Goal: Information Seeking & Learning: Learn about a topic

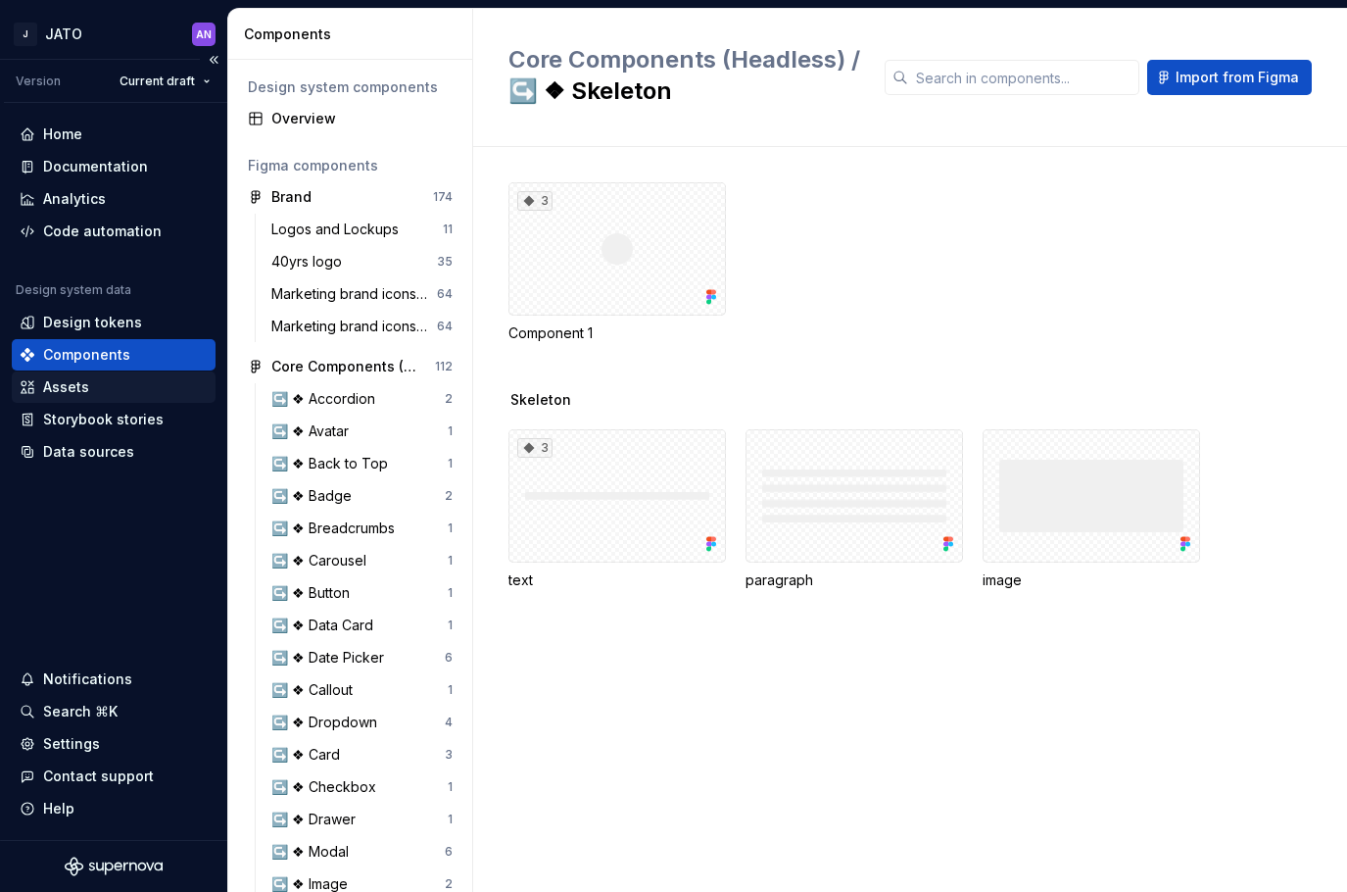
click at [73, 387] on div "Assets" at bounding box center [66, 387] width 46 height 20
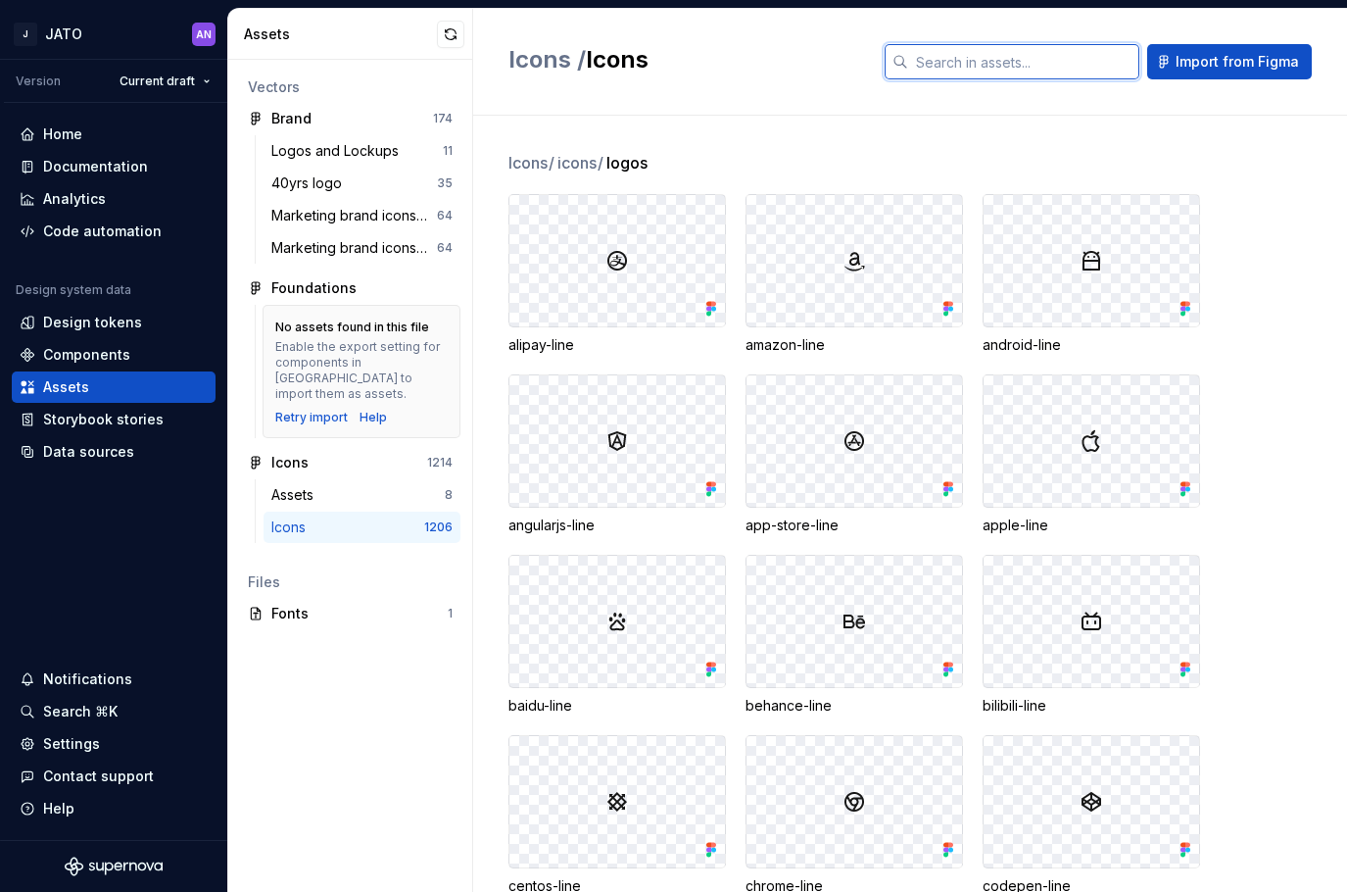
click at [1047, 66] on input "text" at bounding box center [1023, 61] width 231 height 35
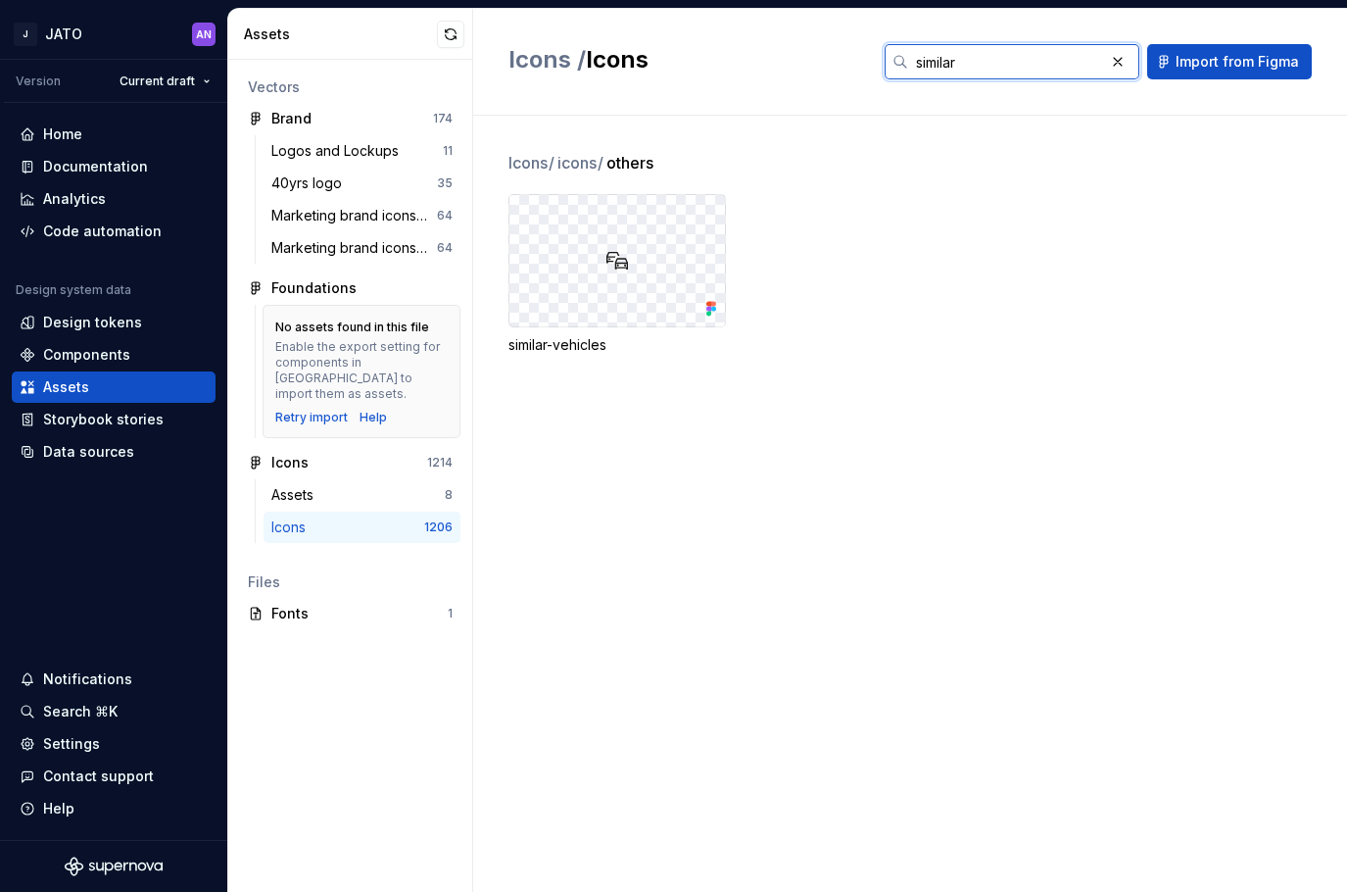
type input "similar"
click at [603, 258] on div at bounding box center [617, 260] width 216 height 131
click at [564, 342] on div "similar-vehicles" at bounding box center [618, 345] width 218 height 20
click at [88, 358] on div "Components" at bounding box center [86, 355] width 87 height 20
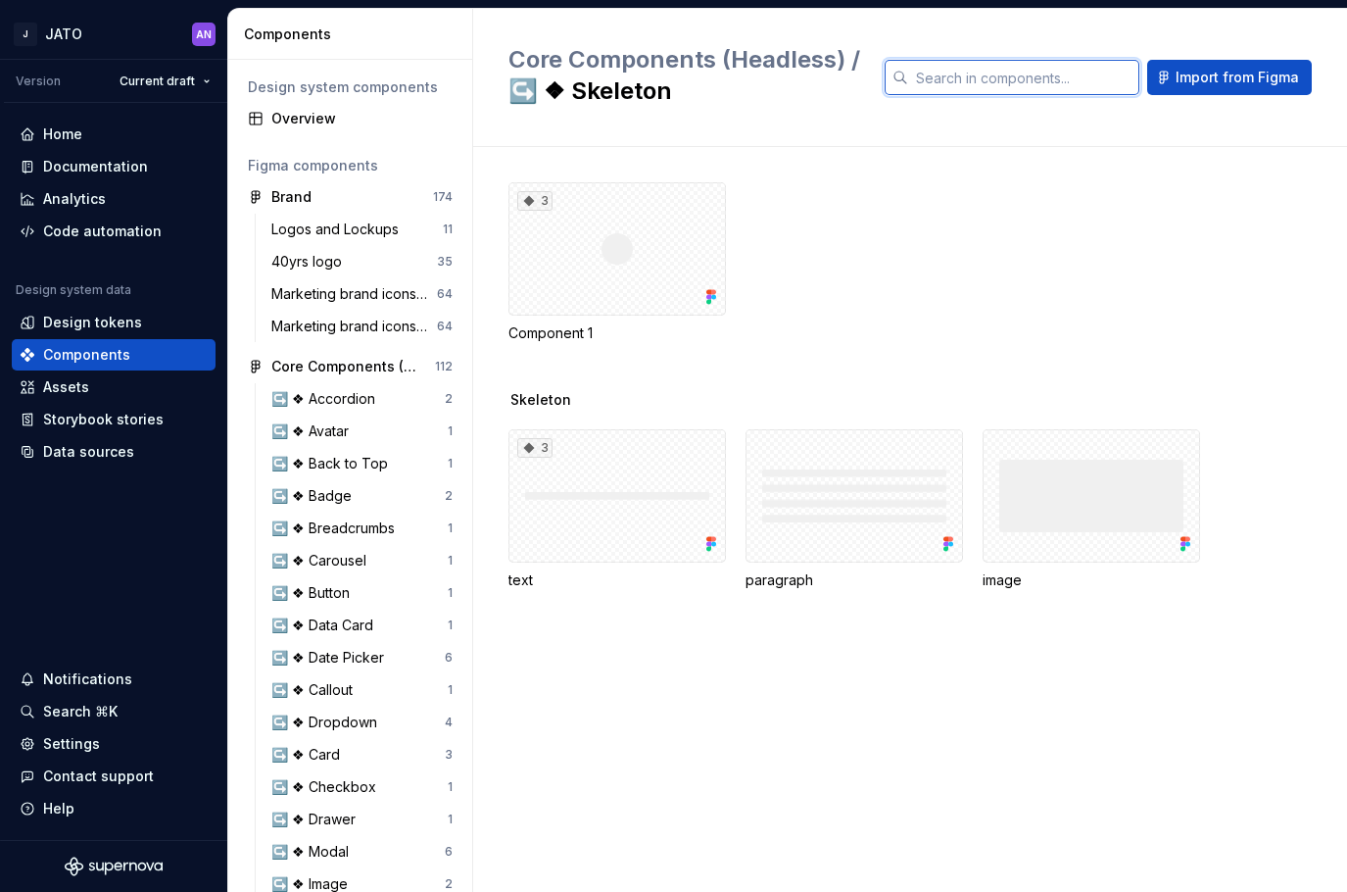
click at [988, 74] on input "text" at bounding box center [1023, 77] width 231 height 35
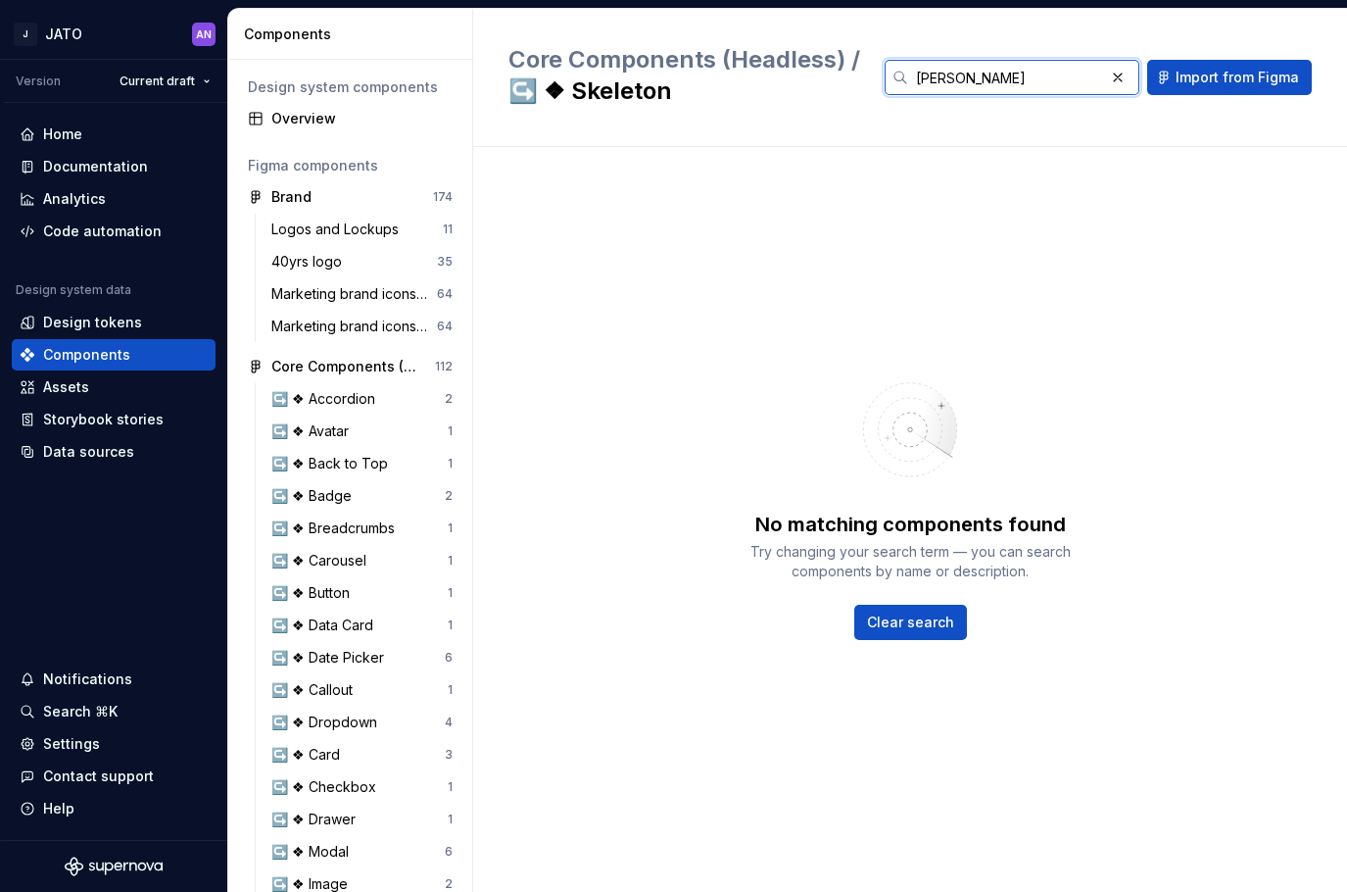
type input "similar"
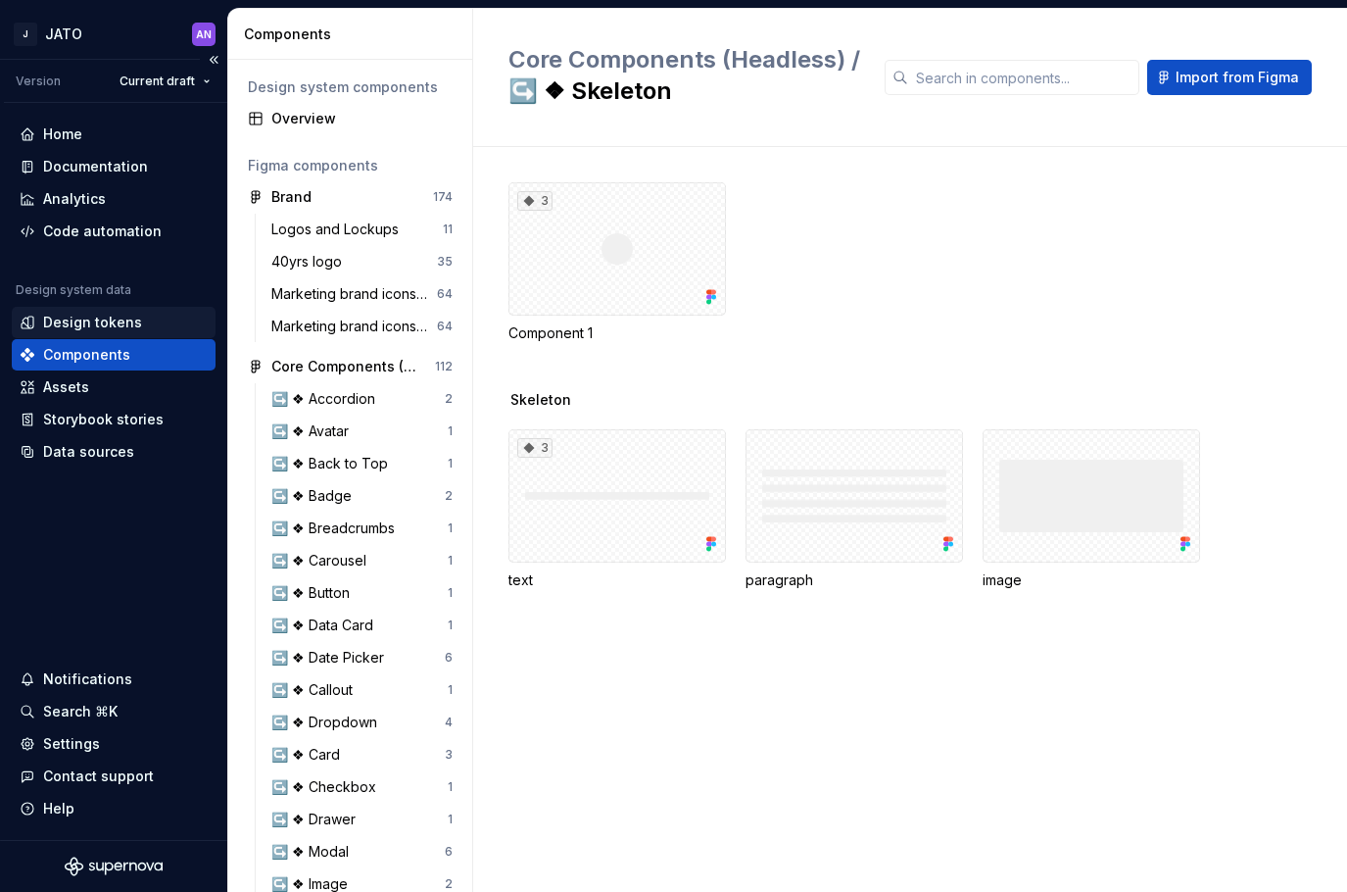
click at [95, 315] on div "Design tokens" at bounding box center [92, 323] width 99 height 20
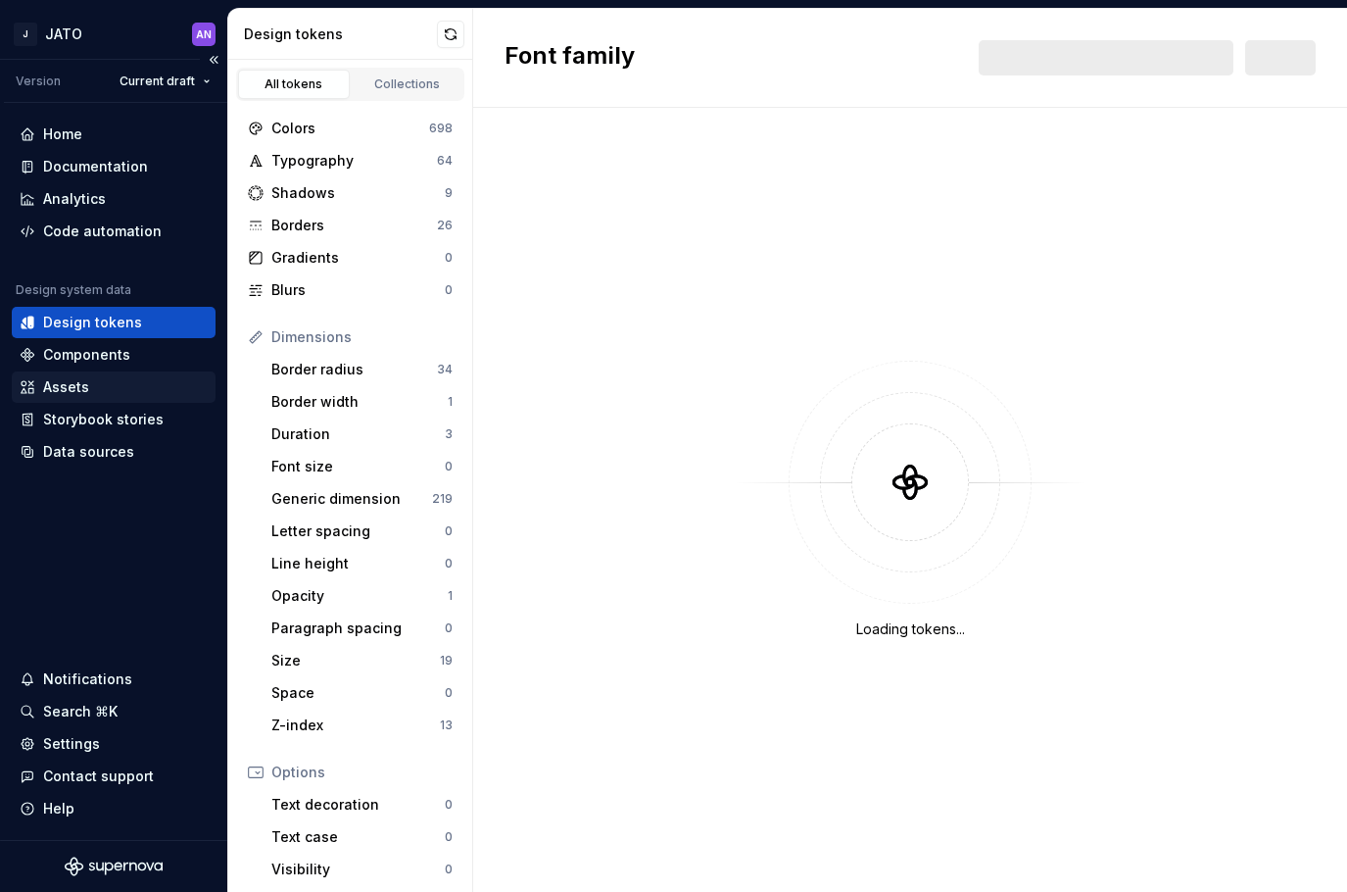
click at [73, 378] on div "Assets" at bounding box center [66, 387] width 46 height 20
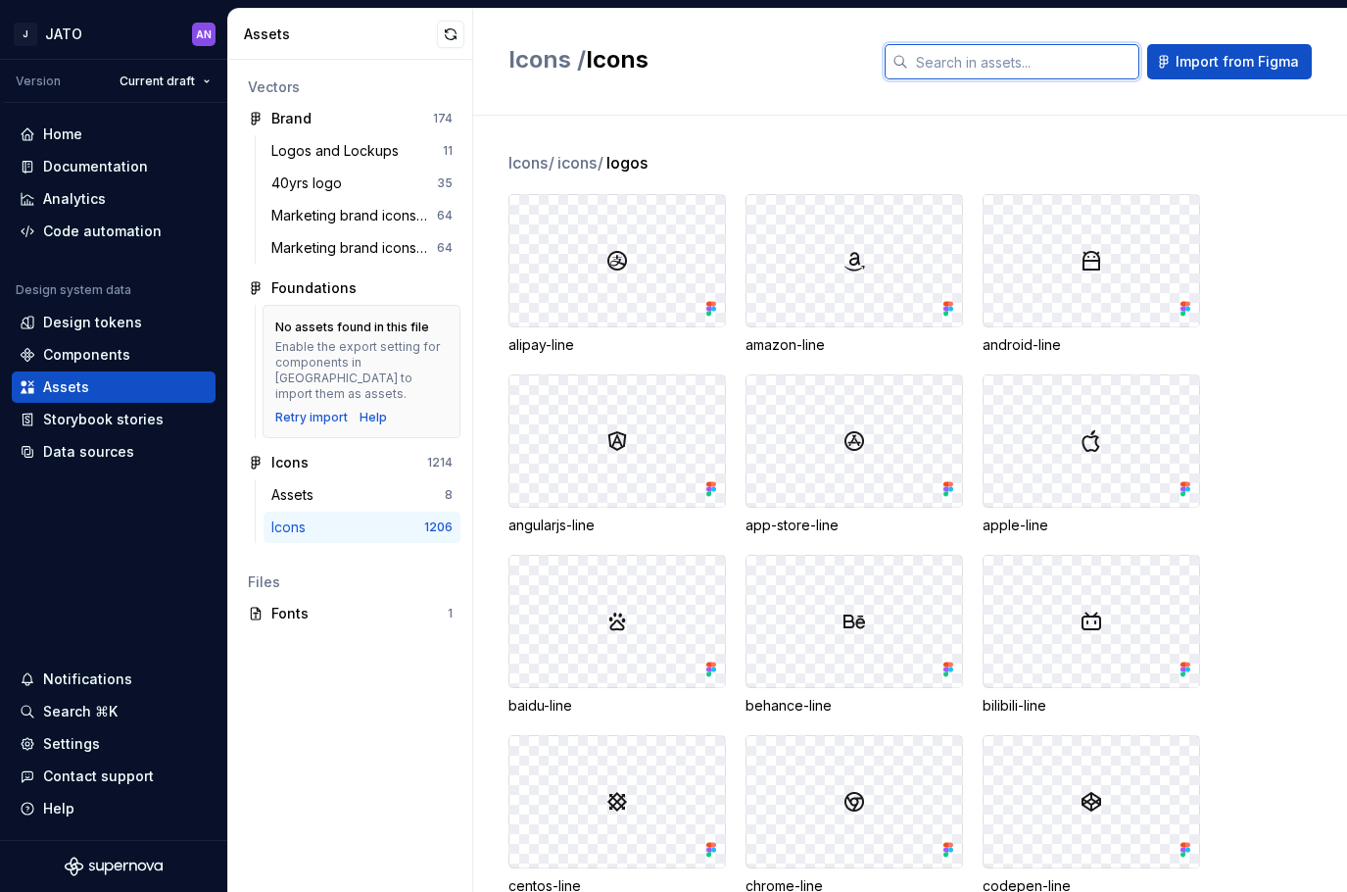
click at [928, 71] on input "text" at bounding box center [1023, 61] width 231 height 35
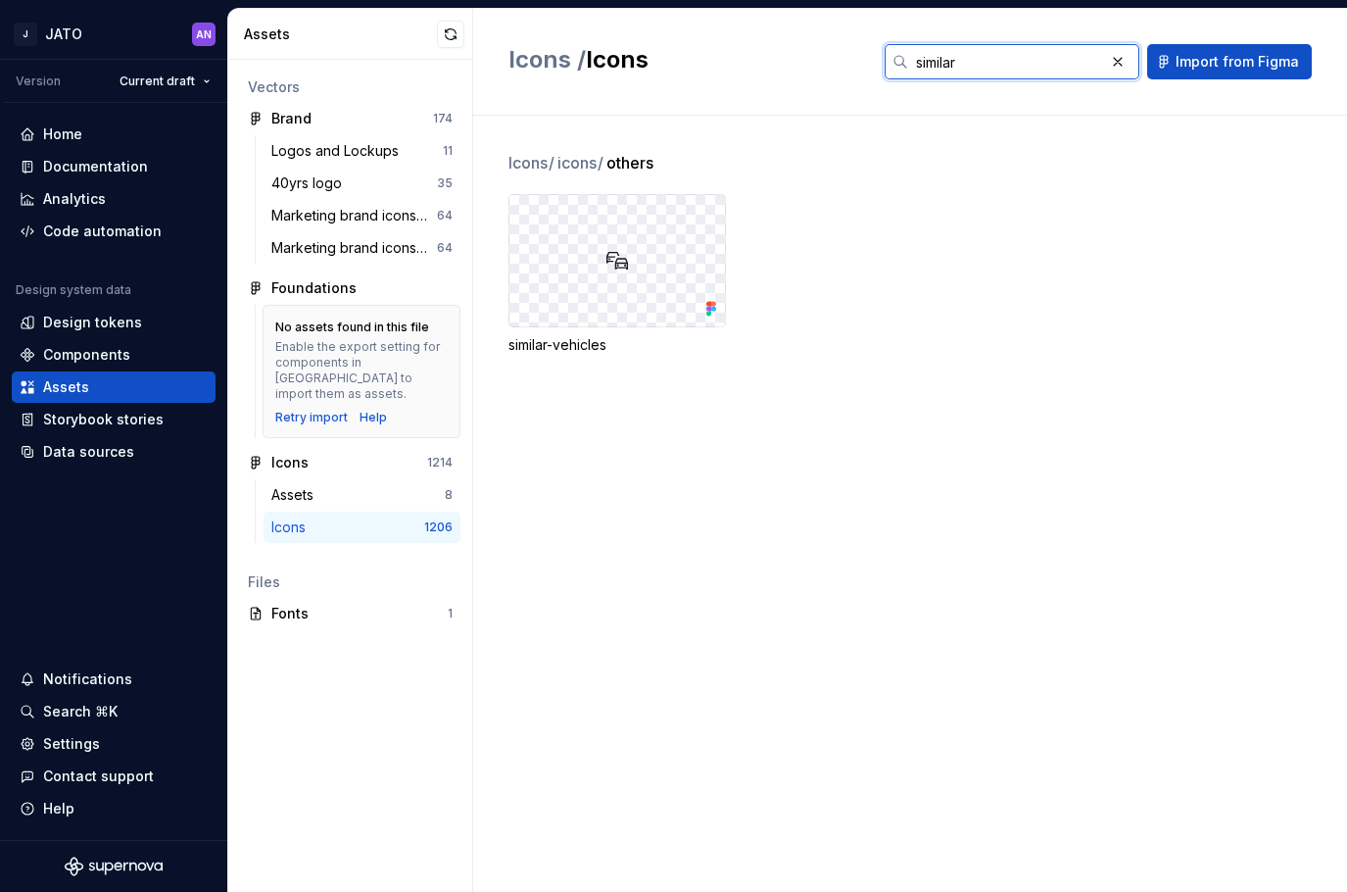
type input "similar"
click at [592, 317] on div at bounding box center [617, 260] width 216 height 131
click at [707, 308] on icon at bounding box center [708, 309] width 5 height 5
click at [713, 309] on icon at bounding box center [713, 309] width 5 height 5
click at [611, 269] on img at bounding box center [618, 261] width 24 height 24
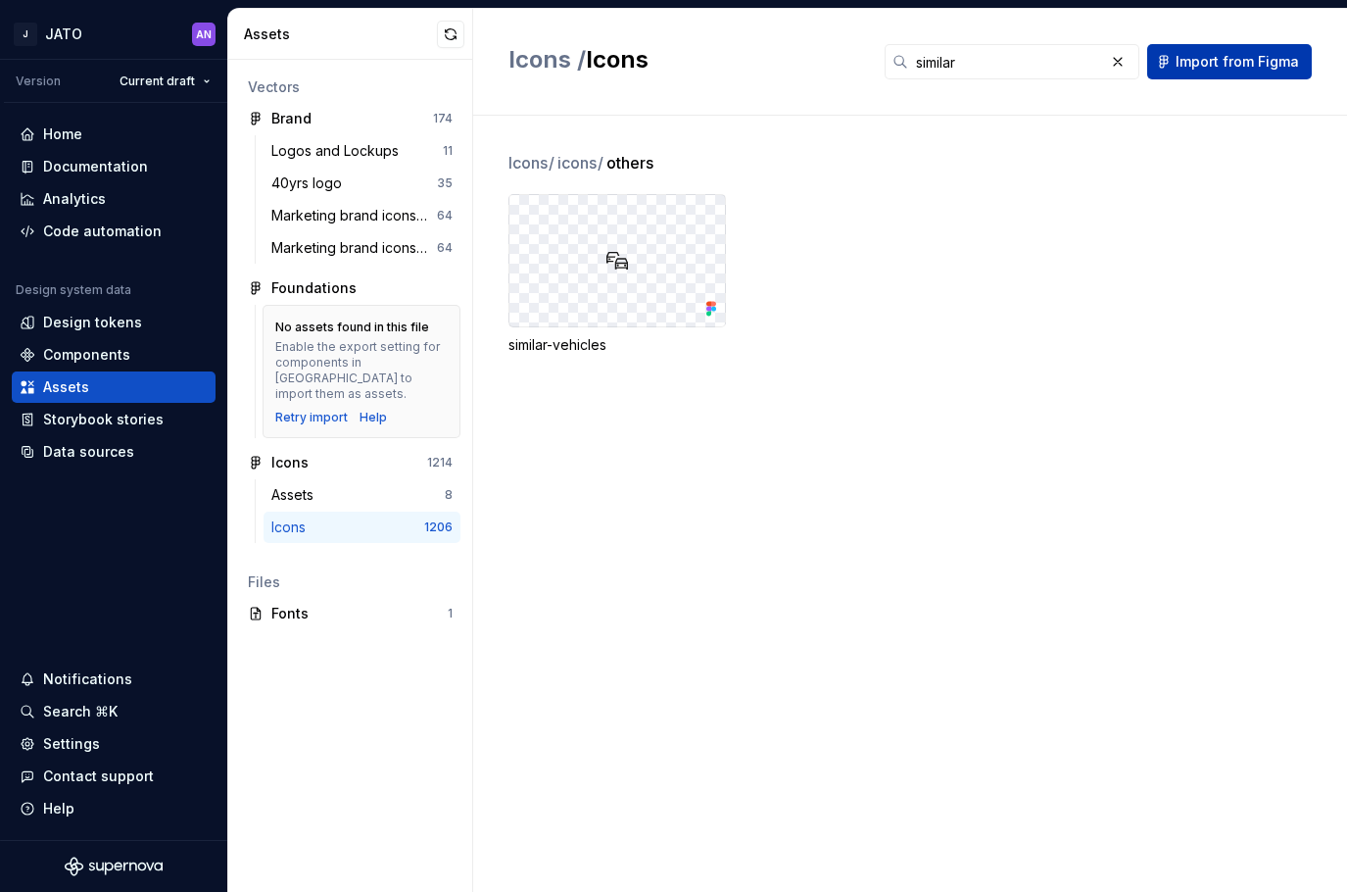
click at [1203, 64] on span "Import from Figma" at bounding box center [1237, 62] width 123 height 20
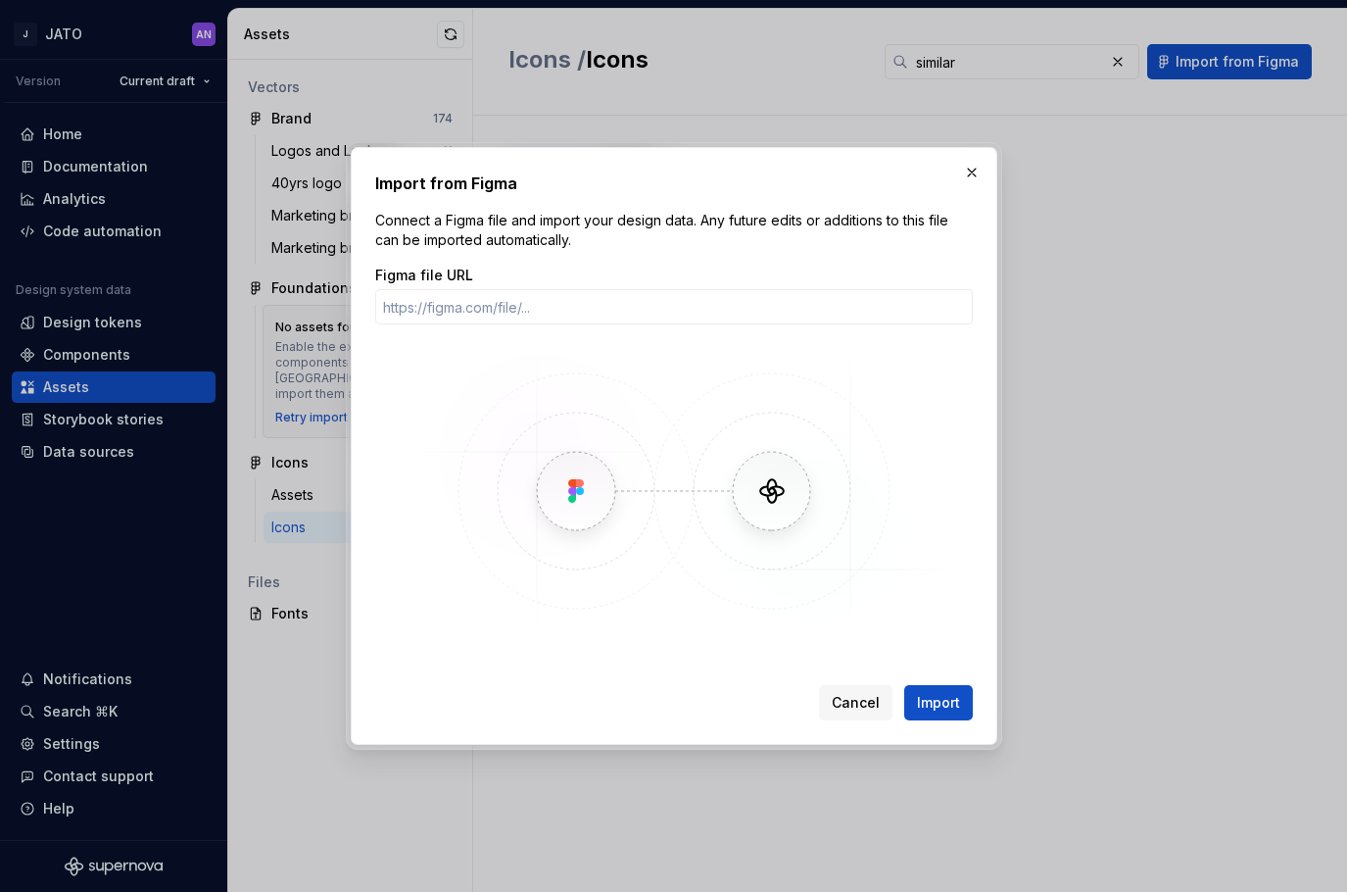
click at [965, 158] on div "Import from Figma Connect a Figma file and import your design data. Any future …" at bounding box center [674, 446] width 647 height 598
click at [965, 177] on button "button" at bounding box center [971, 172] width 27 height 27
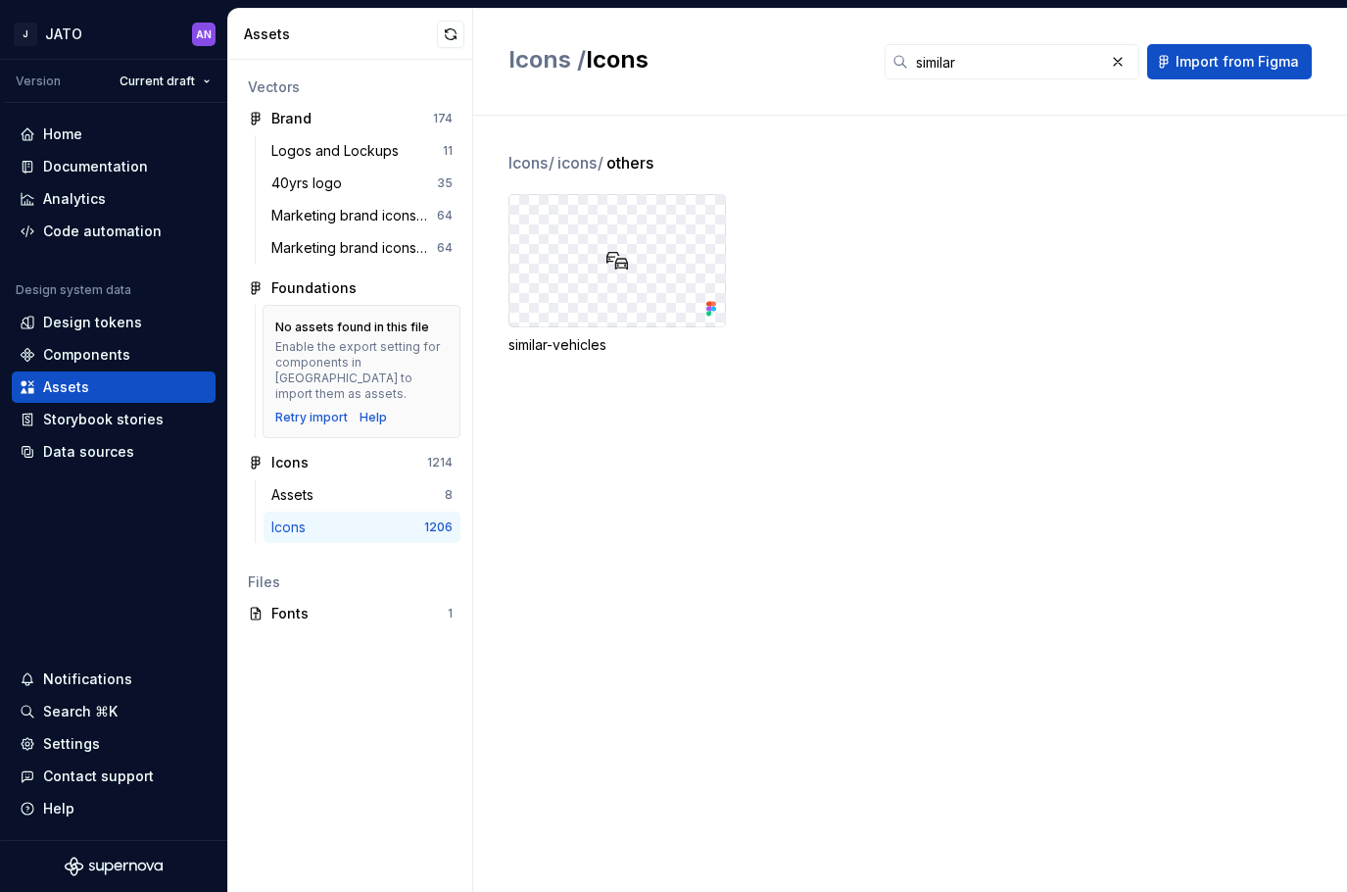
click at [555, 344] on div "similar-vehicles" at bounding box center [618, 345] width 218 height 20
click at [319, 485] on div "Assets" at bounding box center [296, 495] width 50 height 20
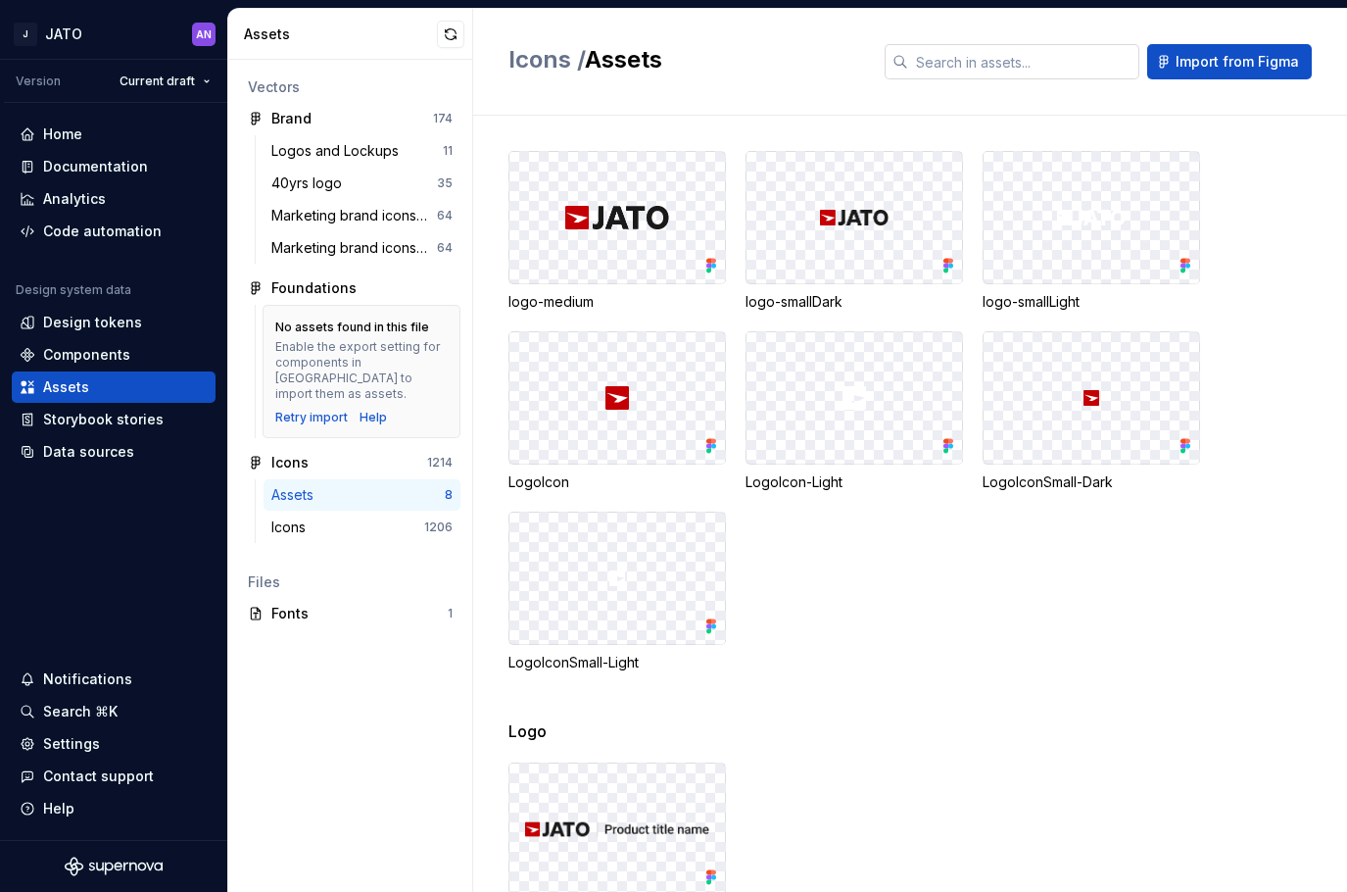
click at [1003, 53] on input "text" at bounding box center [1023, 61] width 231 height 35
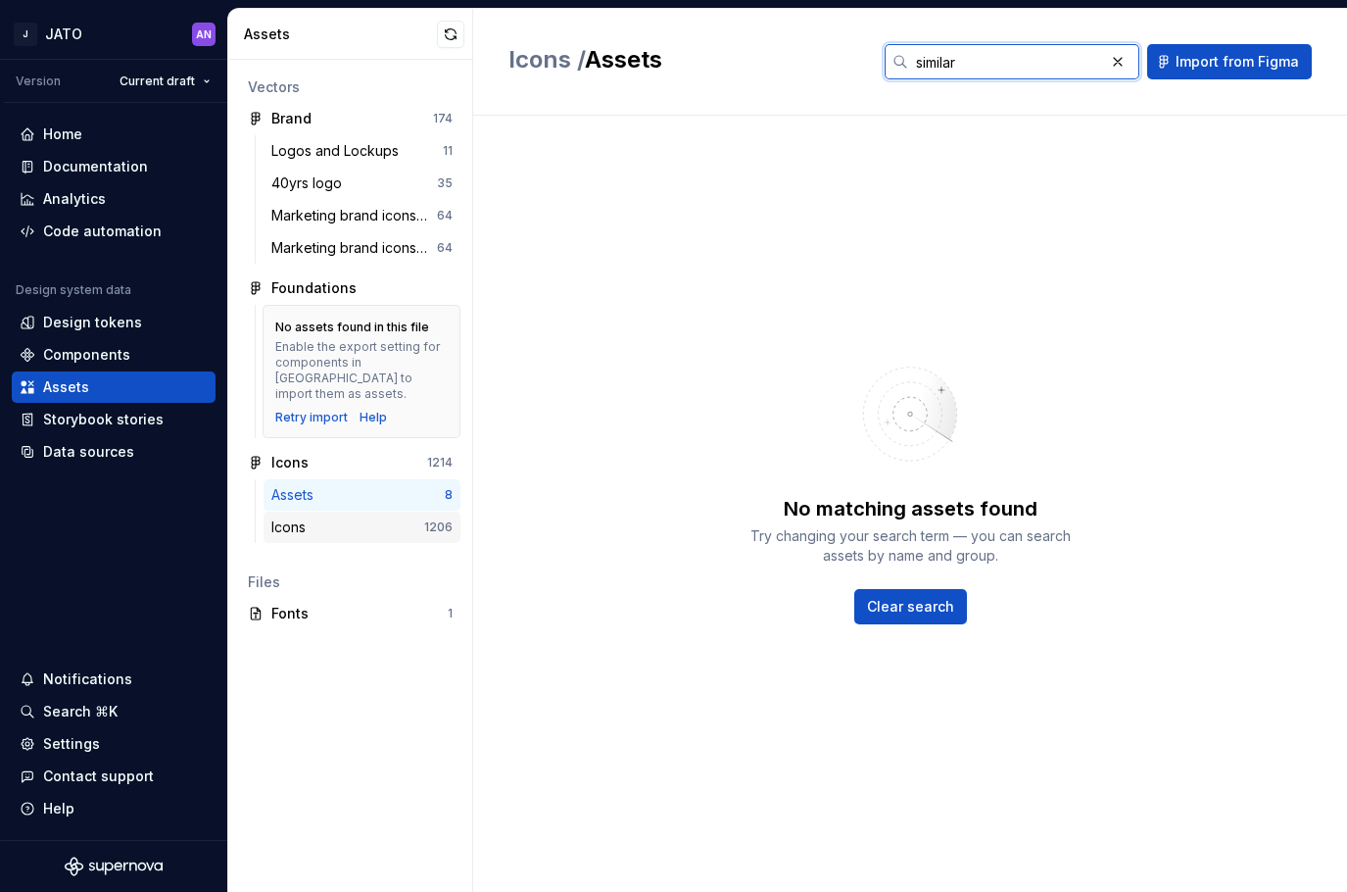
type input "similar"
click at [306, 517] on div "Icons" at bounding box center [292, 527] width 42 height 20
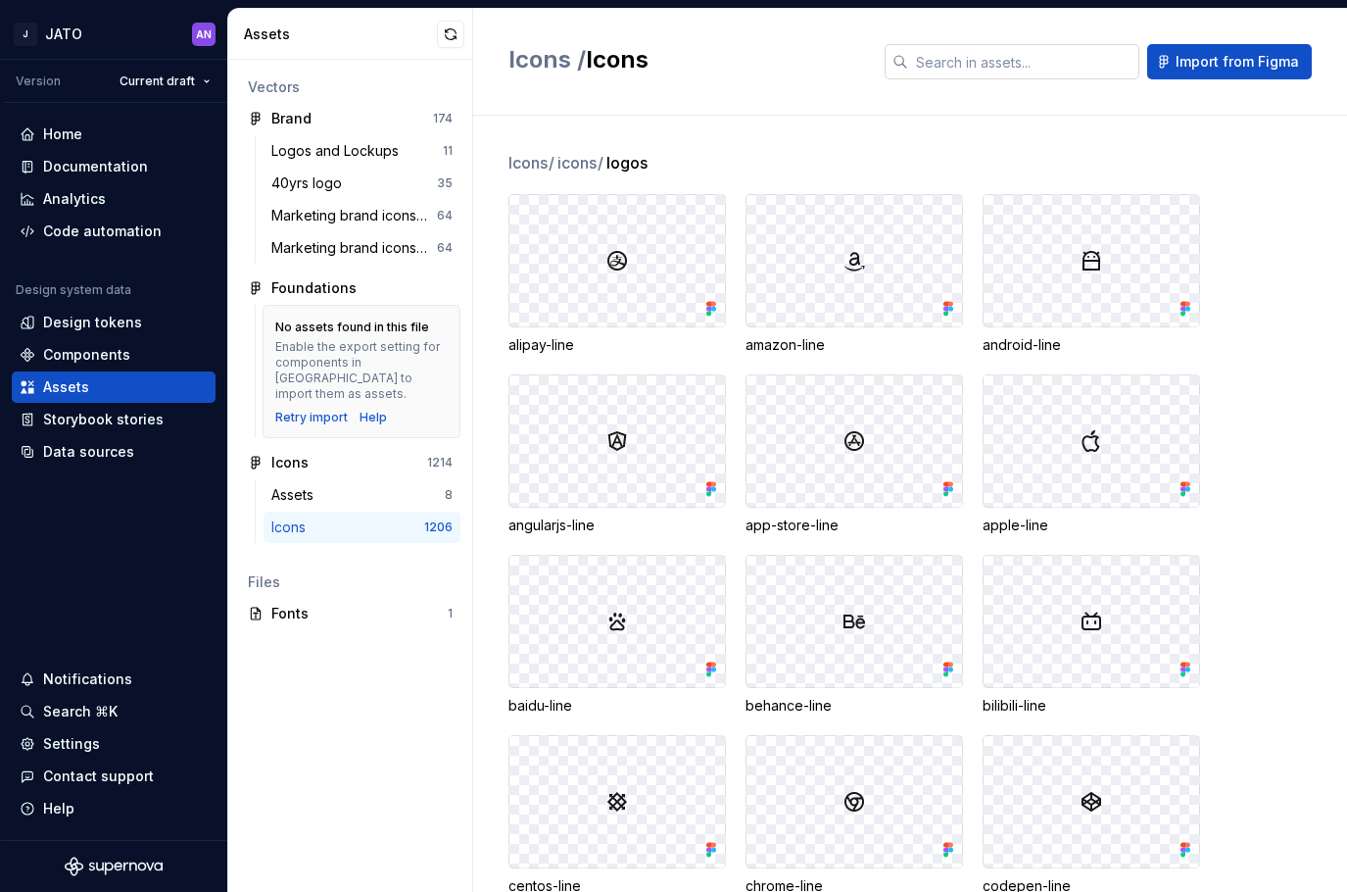
click at [1010, 47] on input "text" at bounding box center [1023, 61] width 231 height 35
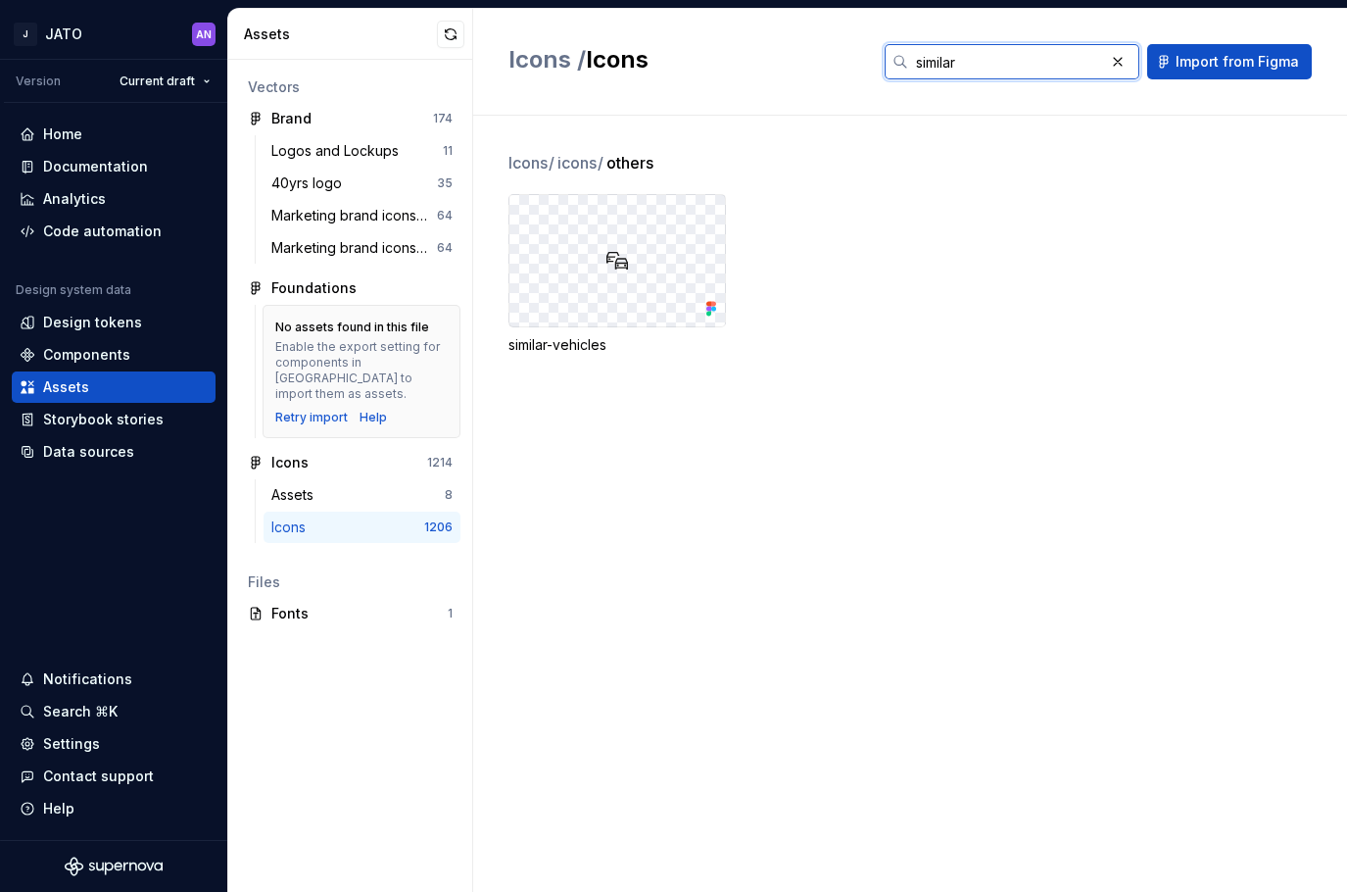
type input "similar"
click at [611, 250] on img at bounding box center [618, 261] width 24 height 24
click at [709, 310] on icon at bounding box center [708, 309] width 5 height 5
click at [993, 273] on div "similar-vehicles" at bounding box center [928, 274] width 839 height 161
